Goal: Book appointment/travel/reservation

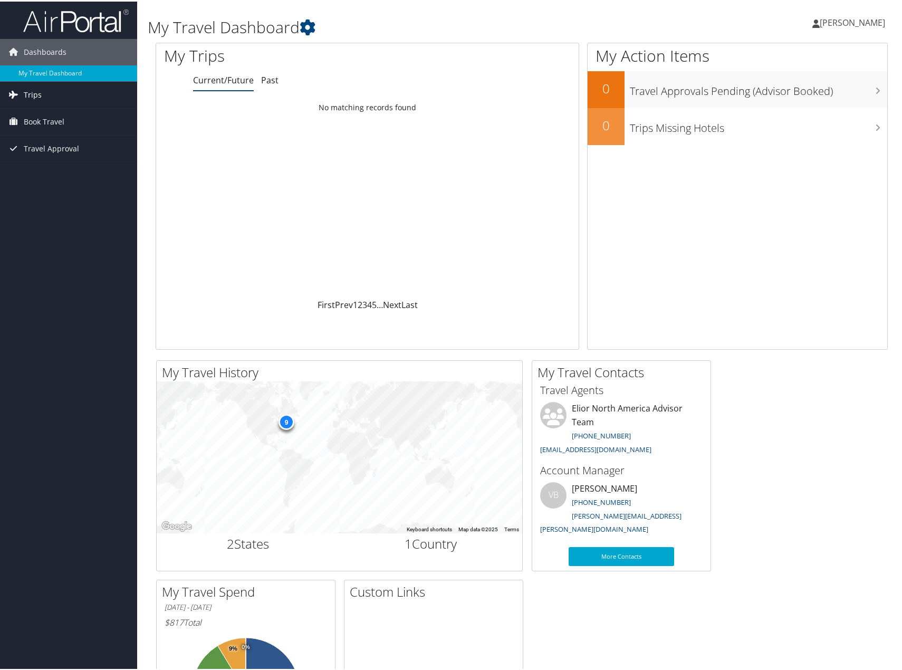
click at [95, 90] on link "Trips" at bounding box center [68, 93] width 137 height 26
click at [56, 111] on link "Current/Future Trips" at bounding box center [68, 115] width 137 height 16
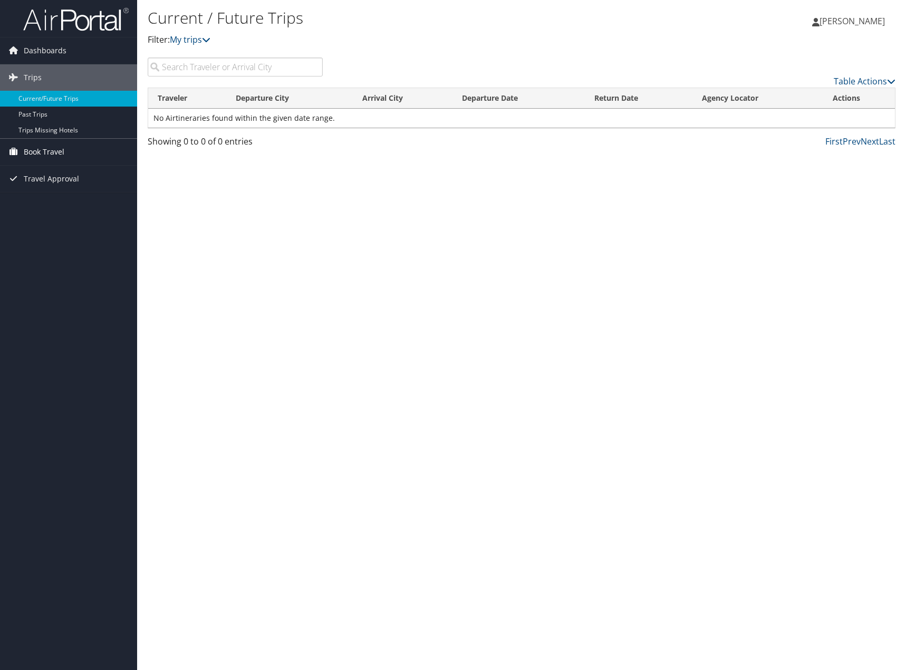
click at [90, 155] on link "Book Travel" at bounding box center [68, 152] width 137 height 26
click at [100, 205] on link "Book/Manage Online Trips" at bounding box center [68, 205] width 137 height 16
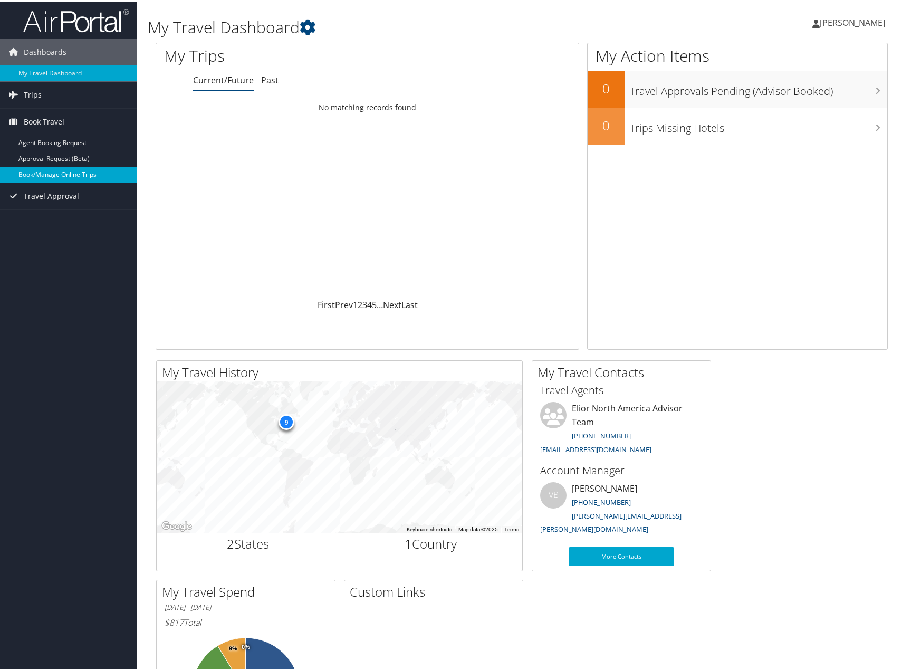
click at [85, 169] on link "Book/Manage Online Trips" at bounding box center [68, 173] width 137 height 16
